Goal: Transaction & Acquisition: Purchase product/service

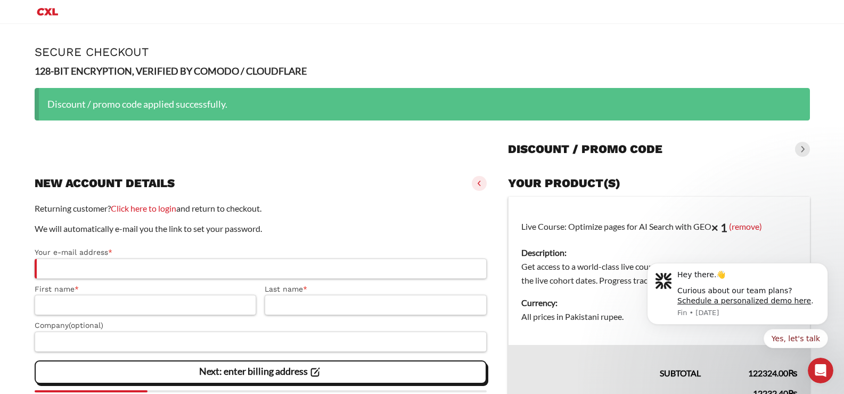
click at [51, 12] on icon "Primary Menu" at bounding box center [48, 11] width 26 height 13
click at [43, 11] on icon "Primary Menu" at bounding box center [48, 11] width 26 height 13
